Goal: Information Seeking & Learning: Check status

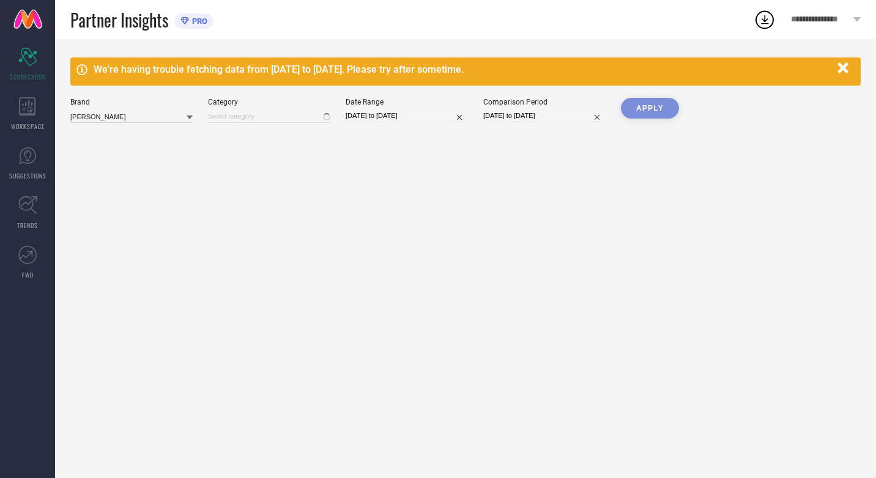
type input "All"
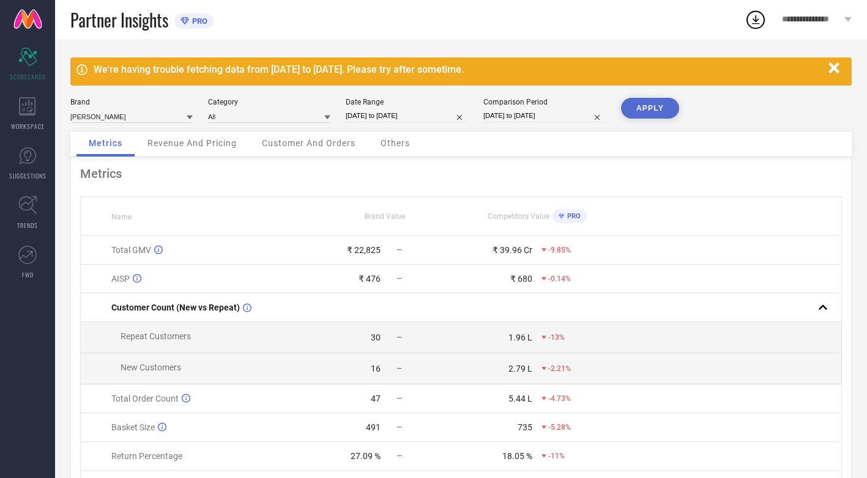
click at [192, 119] on icon at bounding box center [190, 117] width 6 height 6
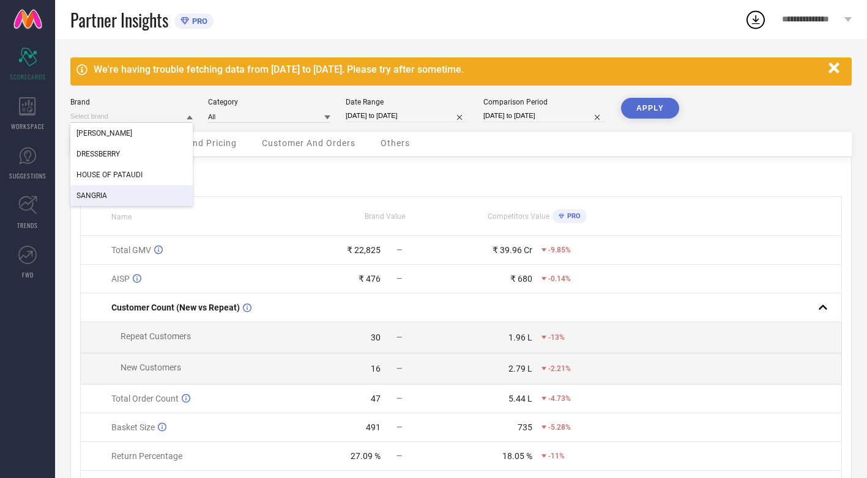
click at [138, 187] on div "SANGRIA" at bounding box center [131, 195] width 122 height 21
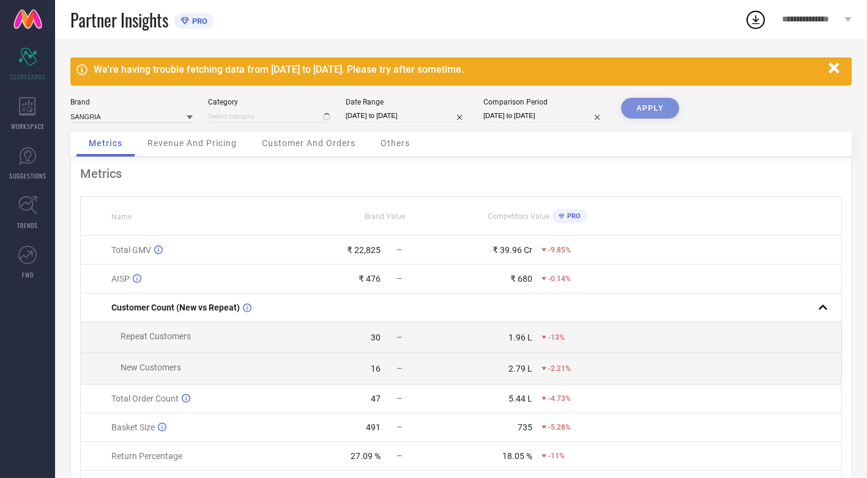
type input "All"
click at [637, 108] on button "APPLY" at bounding box center [650, 108] width 58 height 21
click at [189, 118] on icon at bounding box center [190, 118] width 6 height 4
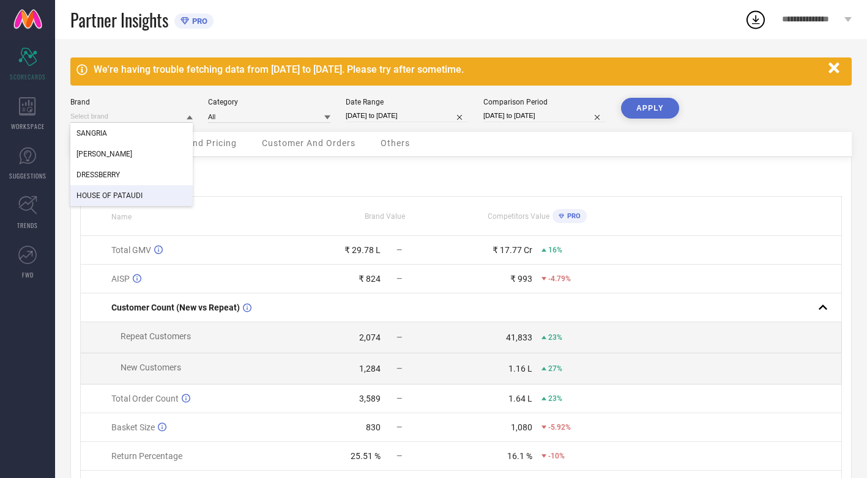
click at [127, 198] on span "HOUSE OF PATAUDI" at bounding box center [109, 195] width 66 height 9
type input "All"
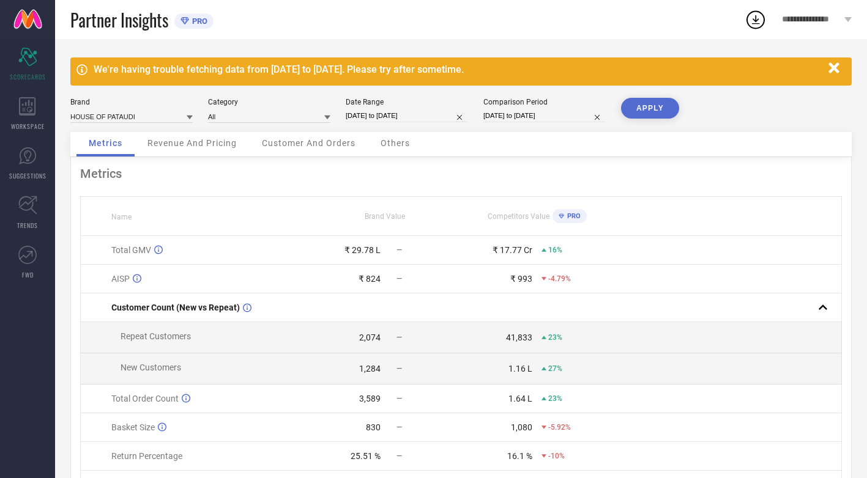
click at [190, 118] on icon at bounding box center [190, 118] width 6 height 4
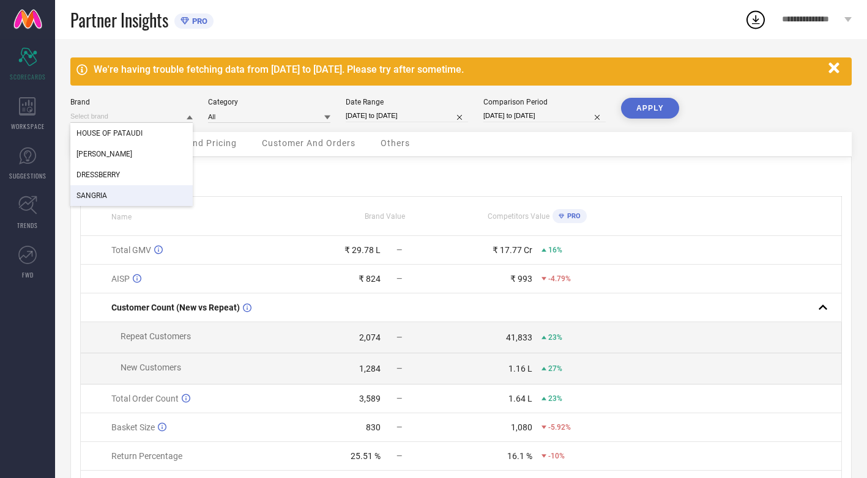
click at [120, 199] on div "SANGRIA" at bounding box center [131, 195] width 122 height 21
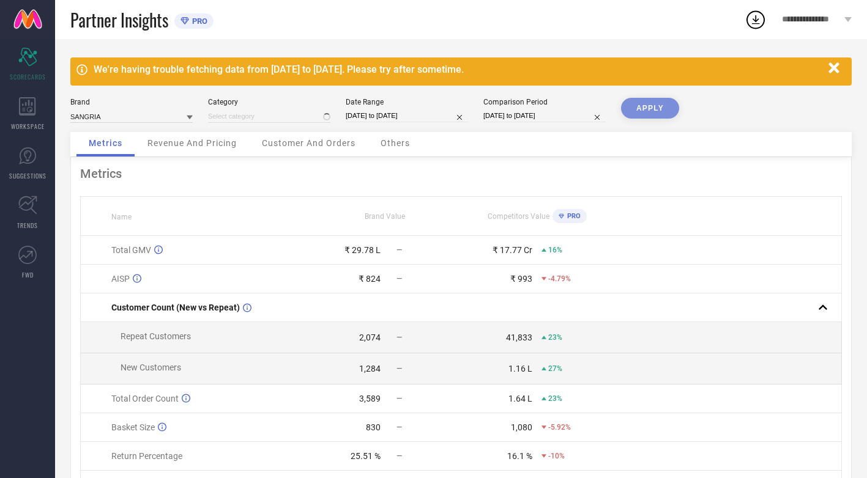
type input "All"
select select "7"
select select "2025"
select select "8"
select select "2025"
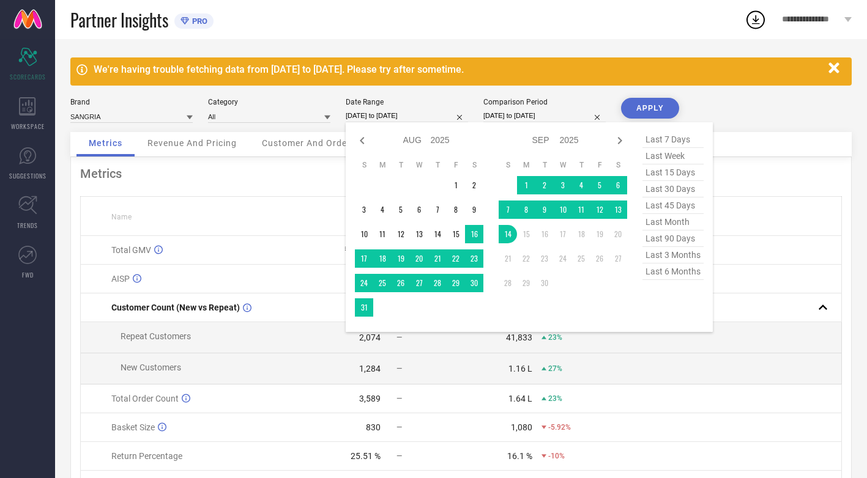
click at [431, 116] on input "[DATE] to [DATE]" at bounding box center [407, 115] width 122 height 13
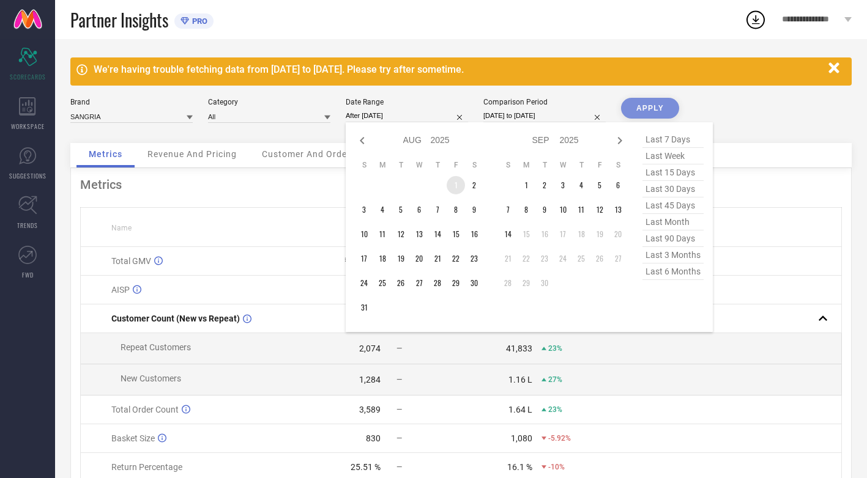
click at [457, 187] on td "1" at bounding box center [455, 185] width 18 height 18
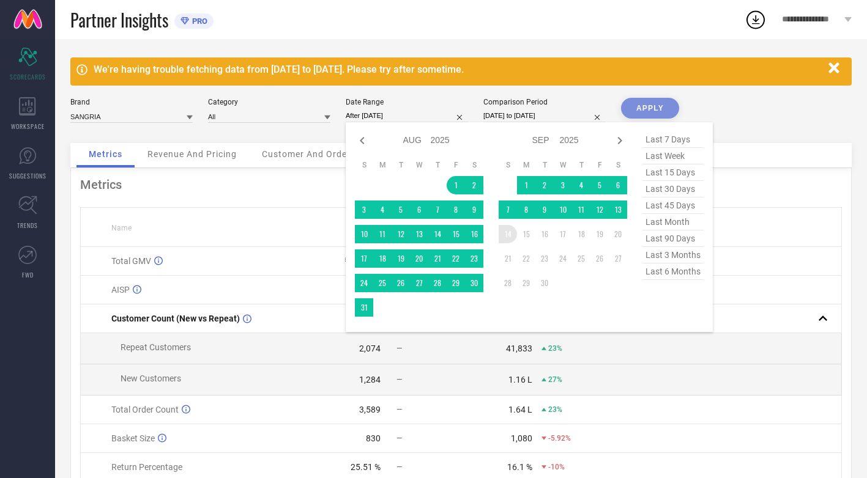
type input "[DATE] to [DATE]"
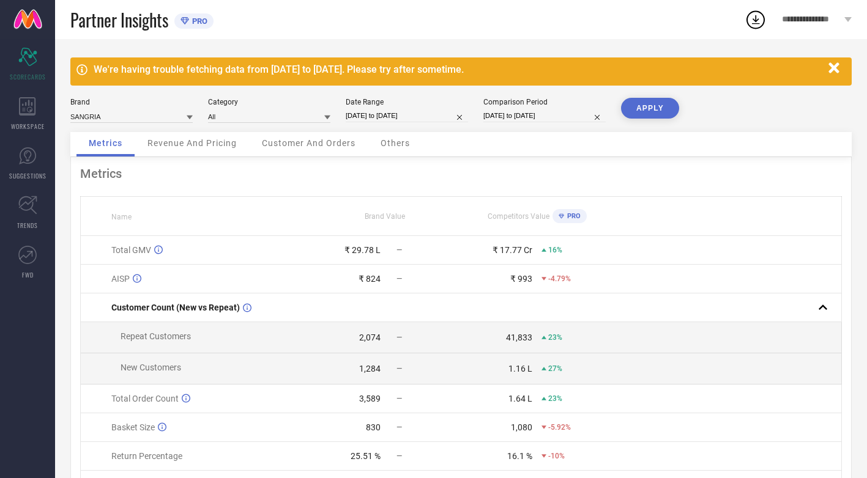
click at [651, 104] on button "APPLY" at bounding box center [650, 108] width 58 height 21
click at [190, 116] on icon at bounding box center [190, 118] width 6 height 4
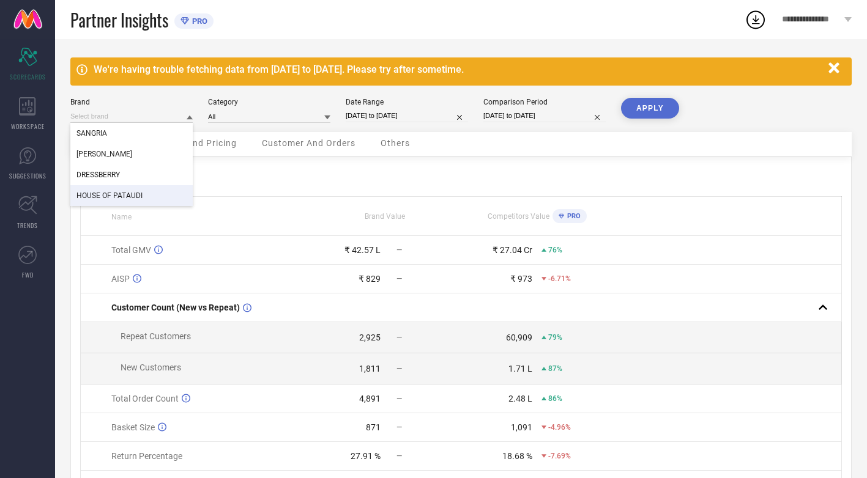
click at [108, 199] on span "HOUSE OF PATAUDI" at bounding box center [109, 195] width 66 height 9
type input "All"
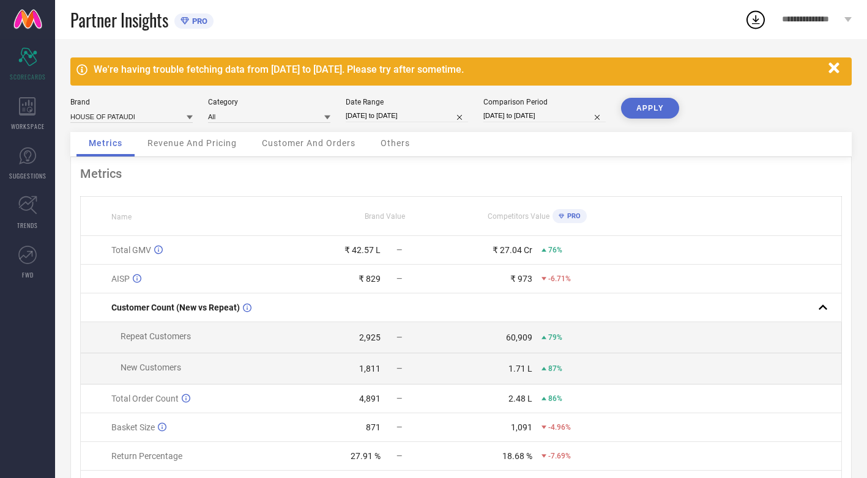
click at [643, 95] on div "We're having trouble fetching data from [DATE] to [DATE]. Please try after some…" at bounding box center [461, 294] width 812 height 510
click at [644, 105] on button "APPLY" at bounding box center [650, 108] width 58 height 21
click at [188, 117] on icon at bounding box center [190, 118] width 6 height 4
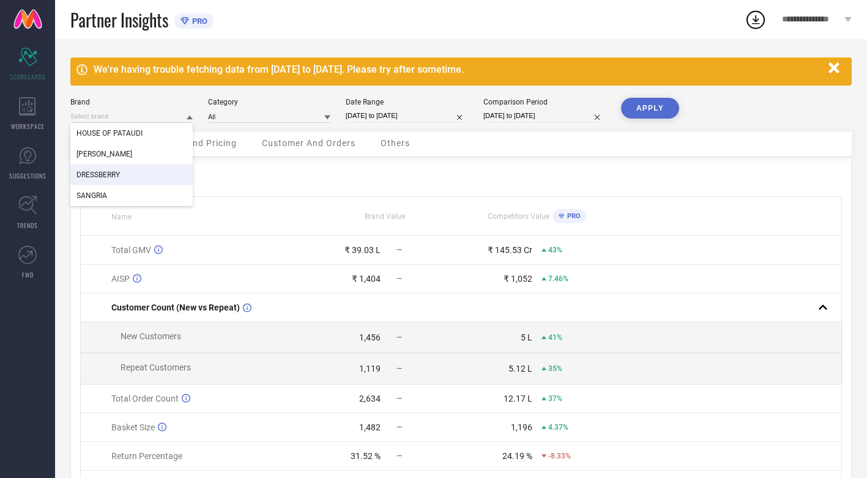
click at [131, 177] on div "DRESSBERRY" at bounding box center [131, 175] width 122 height 21
type input "All"
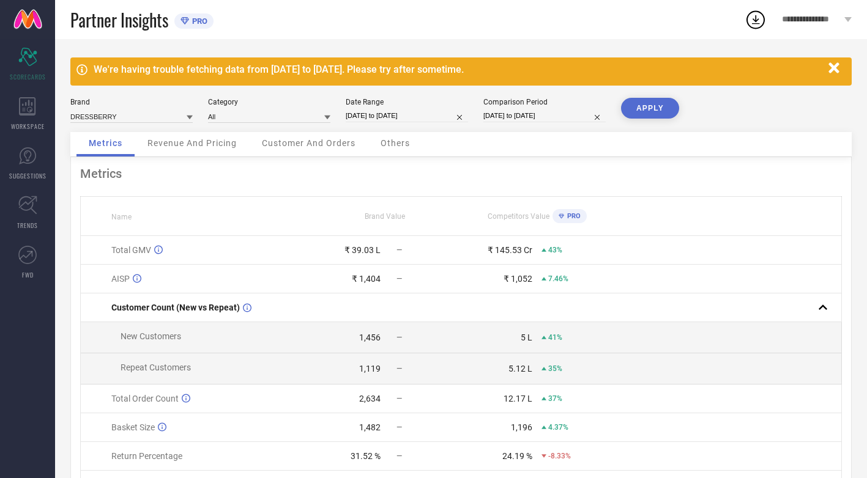
click at [661, 110] on button "APPLY" at bounding box center [650, 108] width 58 height 21
click at [190, 116] on icon at bounding box center [190, 118] width 6 height 4
click at [147, 154] on div "[PERSON_NAME]" at bounding box center [131, 154] width 122 height 21
type input "All"
click at [650, 108] on button "APPLY" at bounding box center [650, 108] width 58 height 21
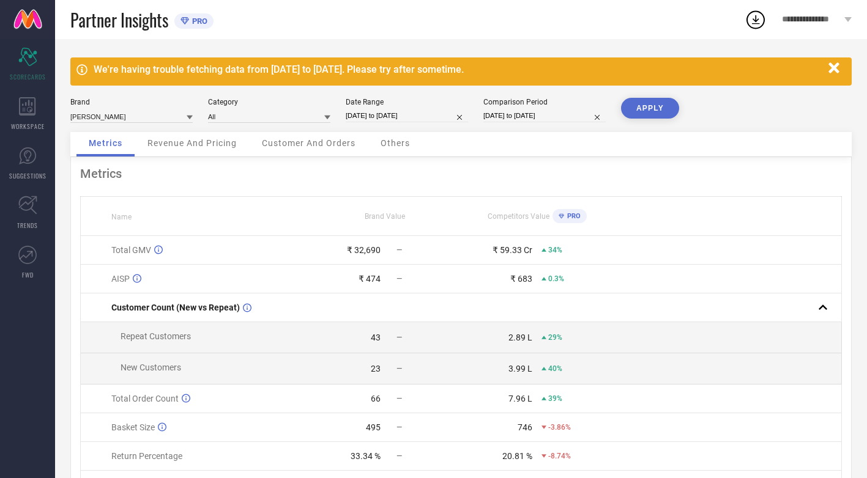
click at [648, 100] on button "APPLY" at bounding box center [650, 108] width 58 height 21
click at [190, 116] on icon at bounding box center [190, 118] width 6 height 4
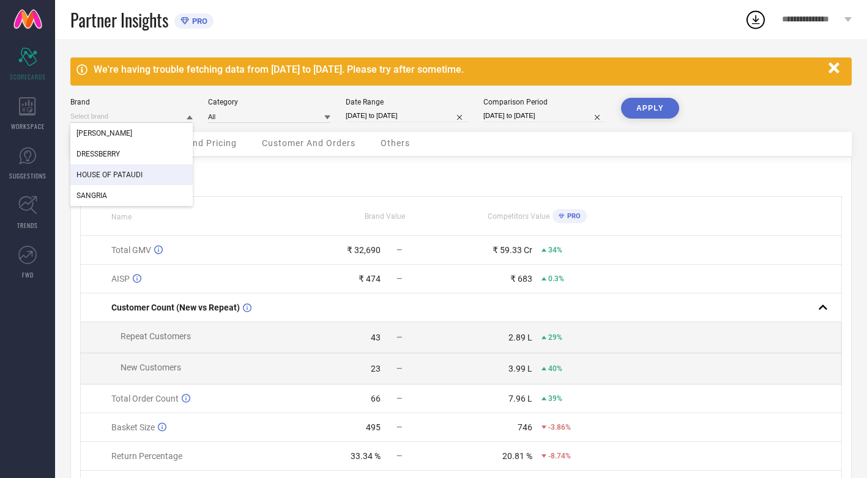
click at [149, 173] on div "HOUSE OF PATAUDI" at bounding box center [131, 175] width 122 height 21
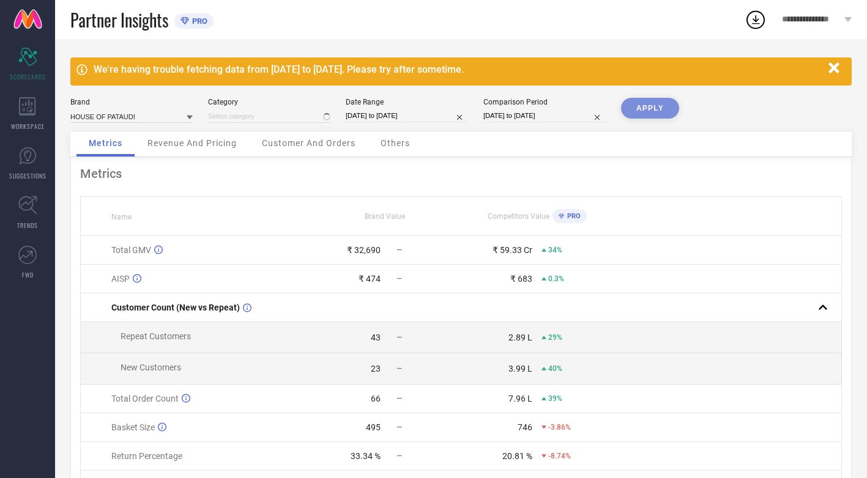
type input "All"
click at [663, 105] on button "APPLY" at bounding box center [650, 108] width 58 height 21
click at [377, 115] on input "[DATE] to [DATE]" at bounding box center [407, 115] width 122 height 13
select select "7"
select select "2025"
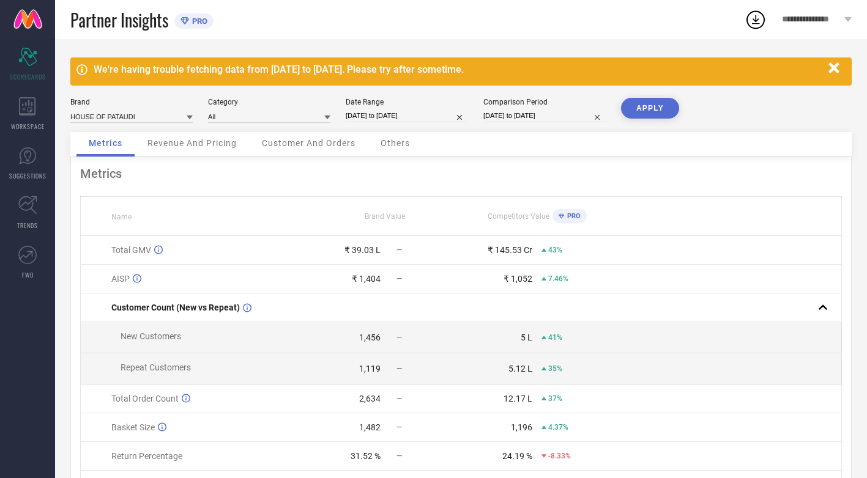
select select "8"
select select "2025"
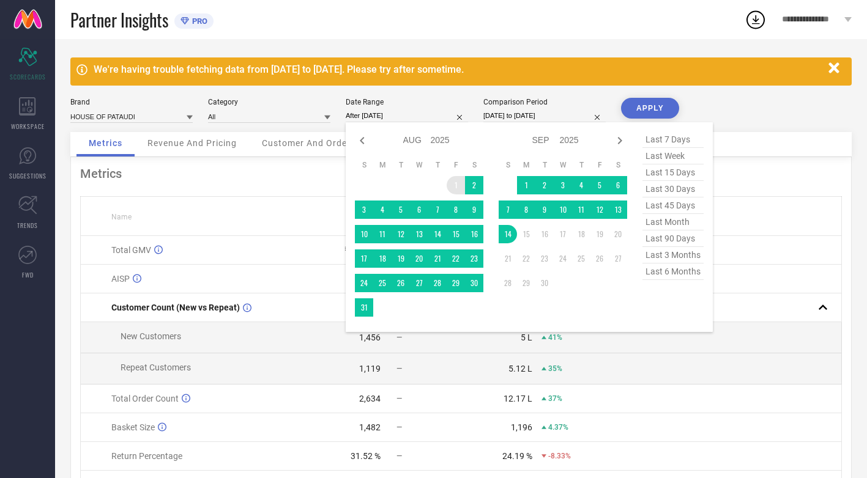
click at [454, 185] on td "1" at bounding box center [455, 185] width 18 height 18
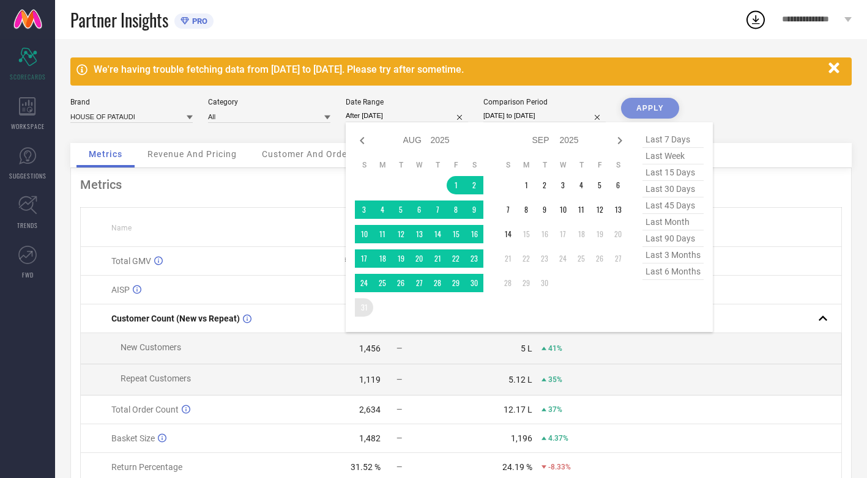
type input "01-08-2025 to 31-08-2025"
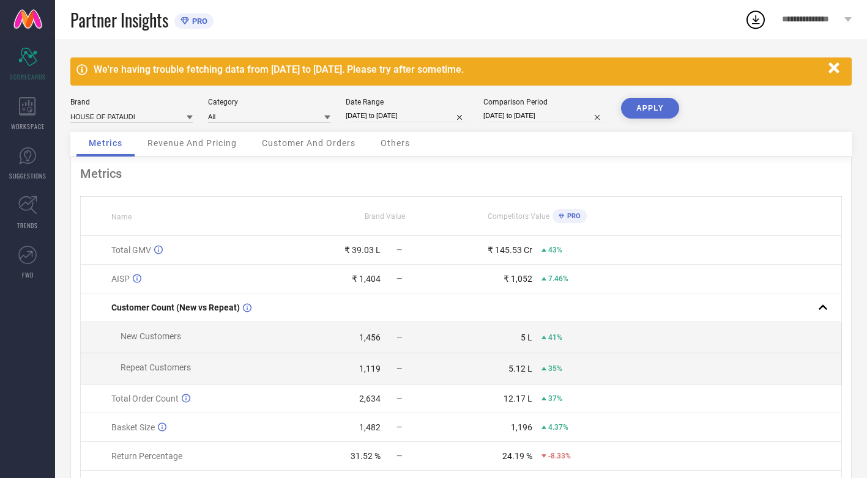
click at [645, 108] on button "APPLY" at bounding box center [650, 108] width 58 height 21
click at [381, 117] on input "01-08-2025 to 31-08-2025" at bounding box center [407, 115] width 122 height 13
select select "7"
select select "2025"
select select "8"
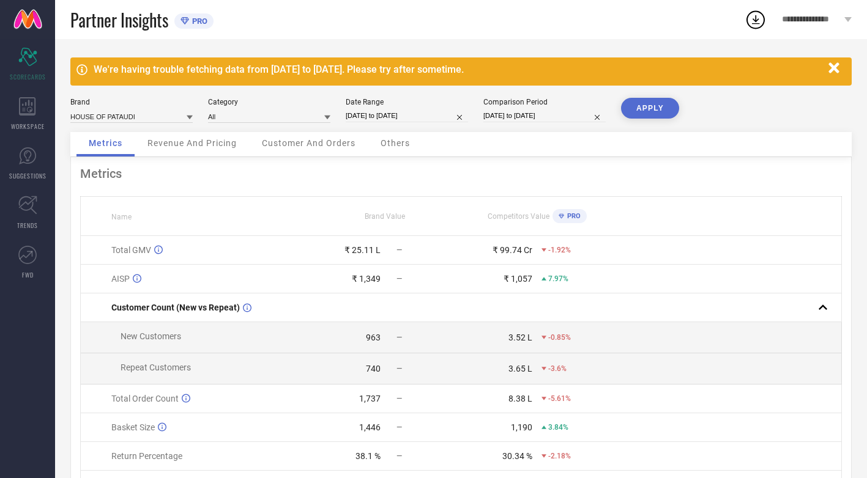
select select "2025"
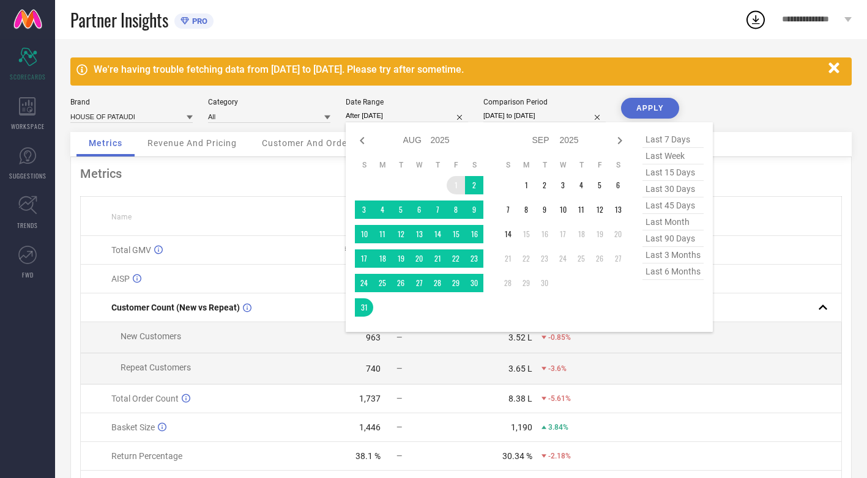
click at [450, 187] on td "1" at bounding box center [455, 185] width 18 height 18
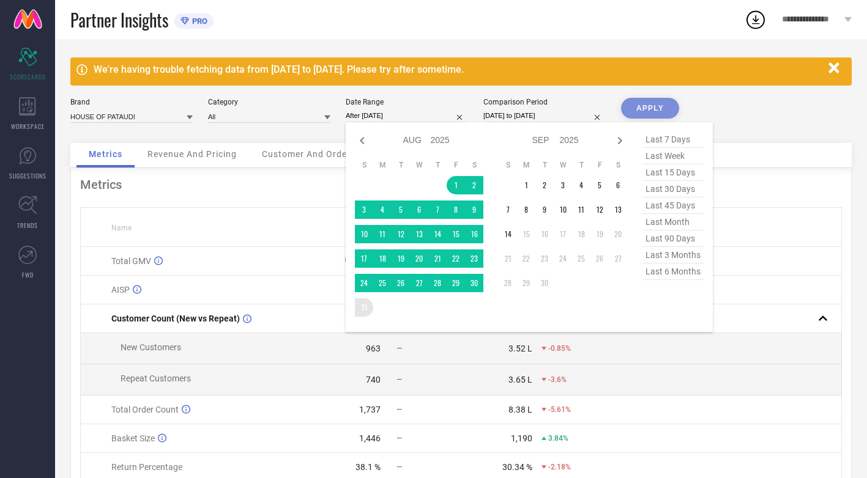
type input "01-08-2025 to 31-08-2025"
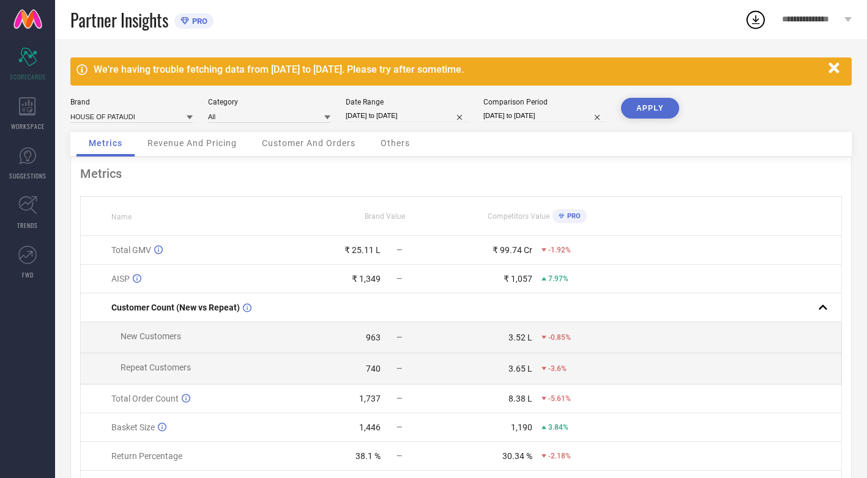
click at [626, 100] on button "APPLY" at bounding box center [650, 108] width 58 height 21
click at [621, 98] on button "APPLY" at bounding box center [650, 108] width 58 height 21
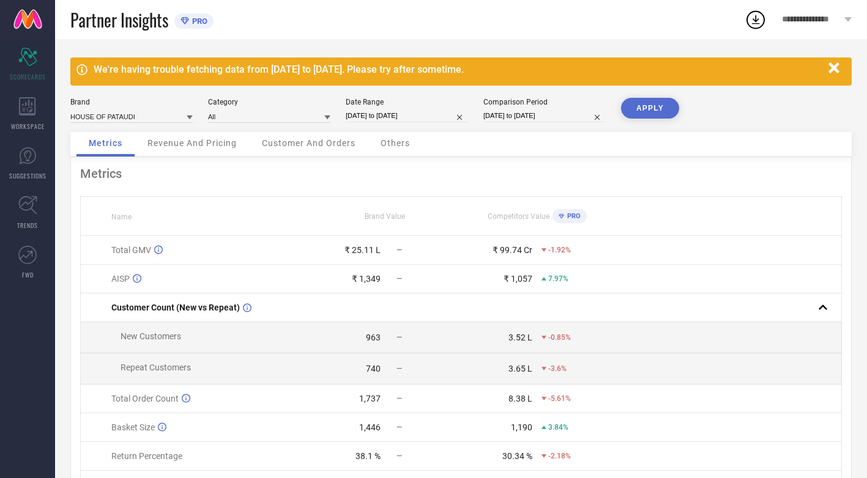
click at [621, 98] on button "APPLY" at bounding box center [650, 108] width 58 height 21
click at [188, 118] on icon at bounding box center [190, 117] width 6 height 6
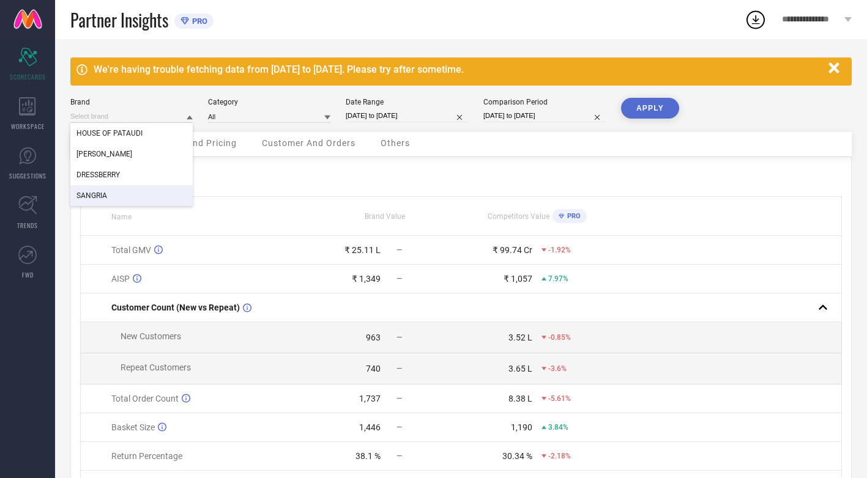
click at [116, 199] on div "SANGRIA" at bounding box center [131, 195] width 122 height 21
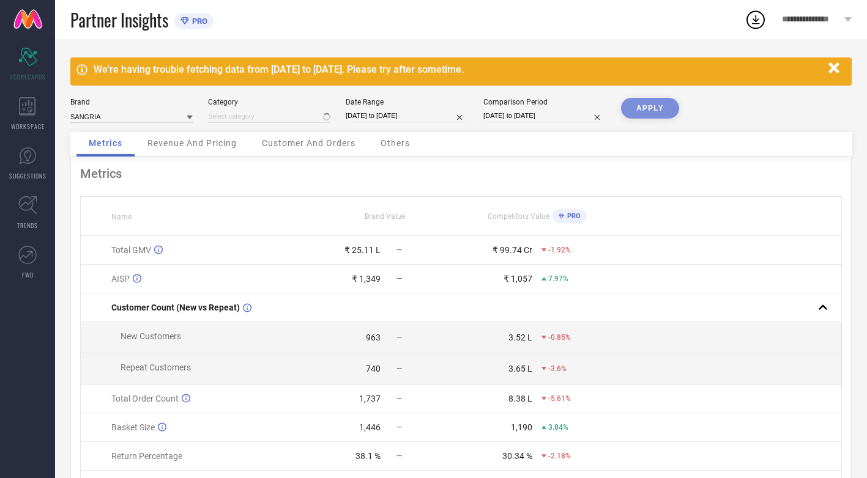
type input "All"
click at [650, 109] on button "APPLY" at bounding box center [650, 108] width 58 height 21
click at [832, 70] on icon "button" at bounding box center [833, 67] width 10 height 10
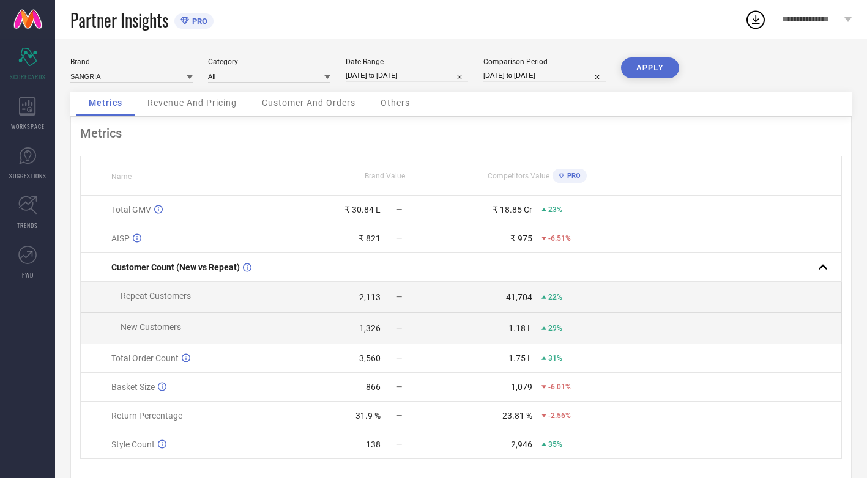
click at [845, 21] on icon at bounding box center [847, 19] width 7 height 5
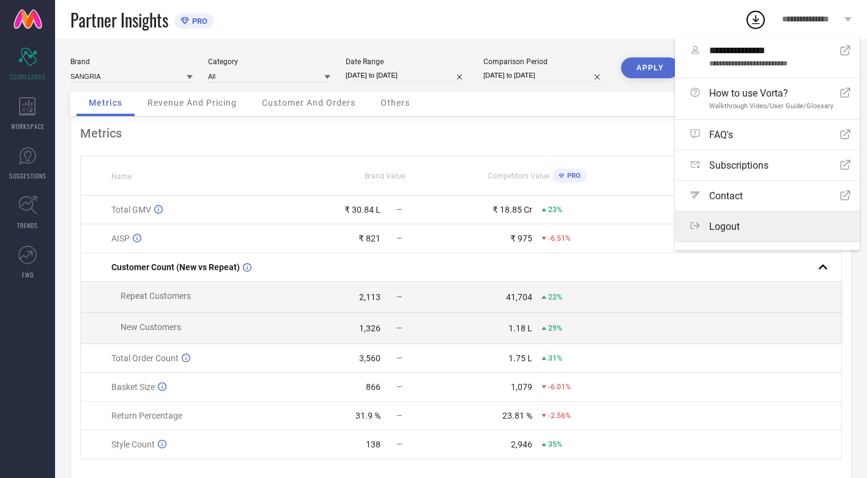
click at [743, 224] on div "Logout" at bounding box center [770, 227] width 160 height 12
click at [0, 0] on button "Logout" at bounding box center [0, 0] width 0 height 0
